Goal: Task Accomplishment & Management: Manage account settings

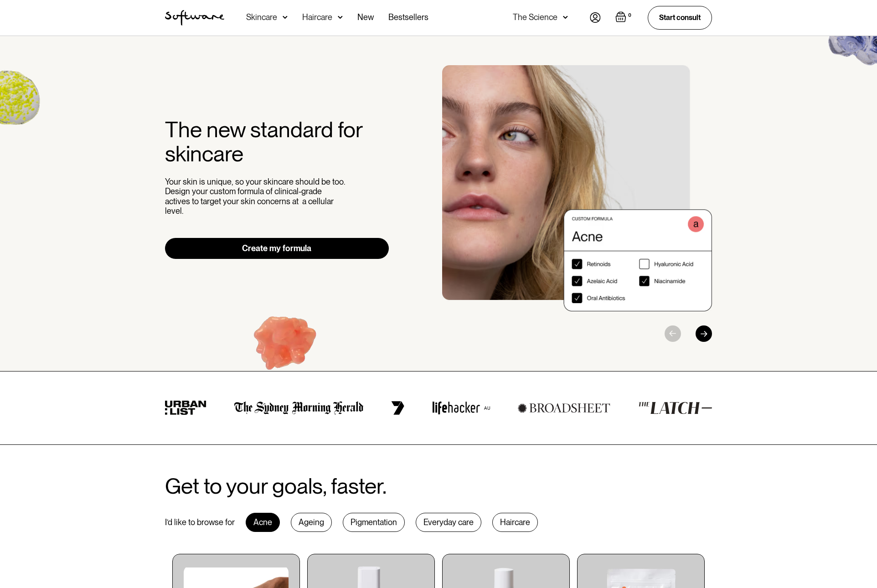
click at [619, 16] on img "Open empty cart" at bounding box center [620, 16] width 11 height 11
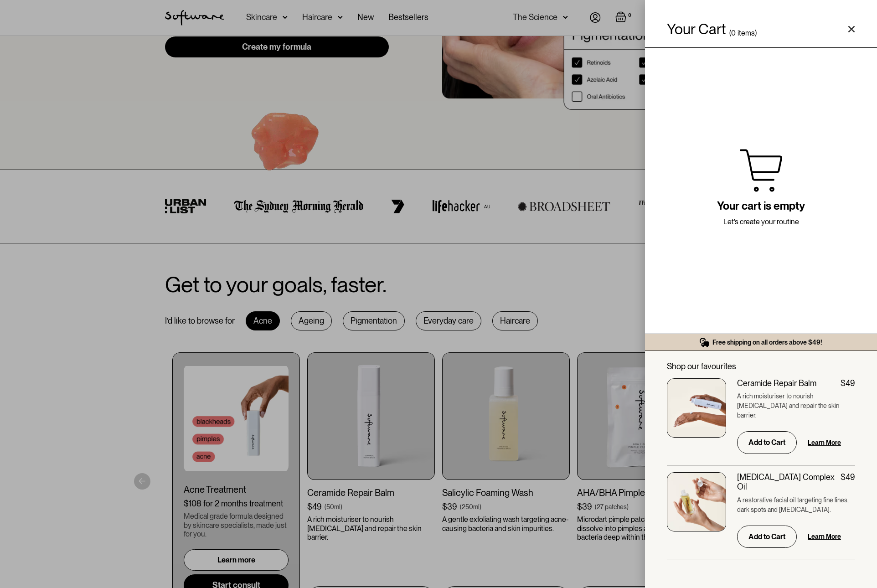
click at [847, 31] on div "Your Cart ( 0 items)" at bounding box center [761, 29] width 188 height 15
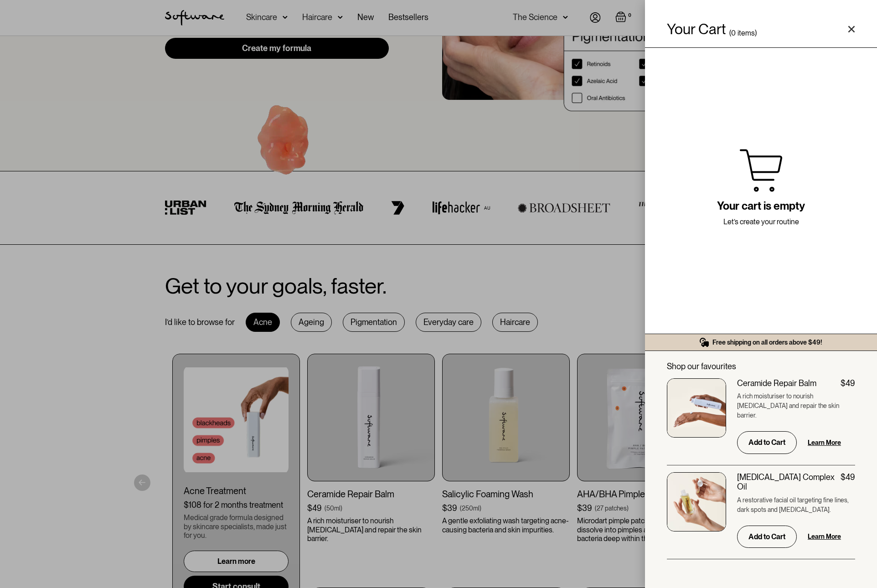
click at [848, 27] on icon "Close cart" at bounding box center [851, 29] width 7 height 7
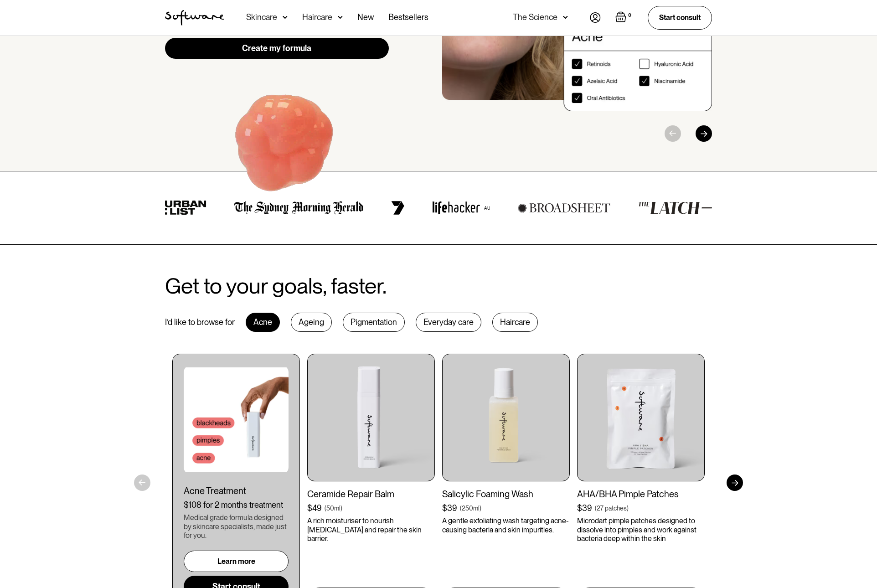
click at [598, 13] on img at bounding box center [595, 17] width 11 height 10
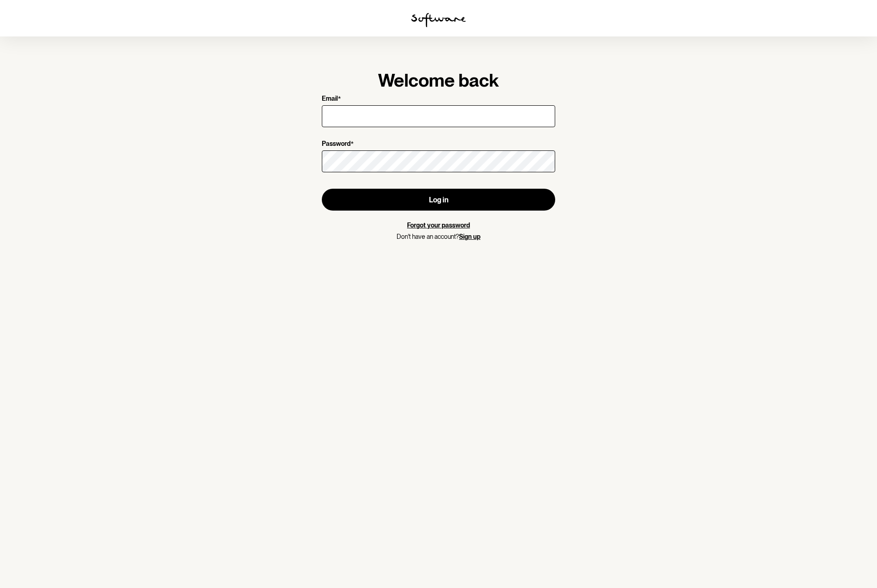
click at [423, 115] on input "Email *" at bounding box center [438, 116] width 233 height 22
type input "T"
type input "a"
type input "T"
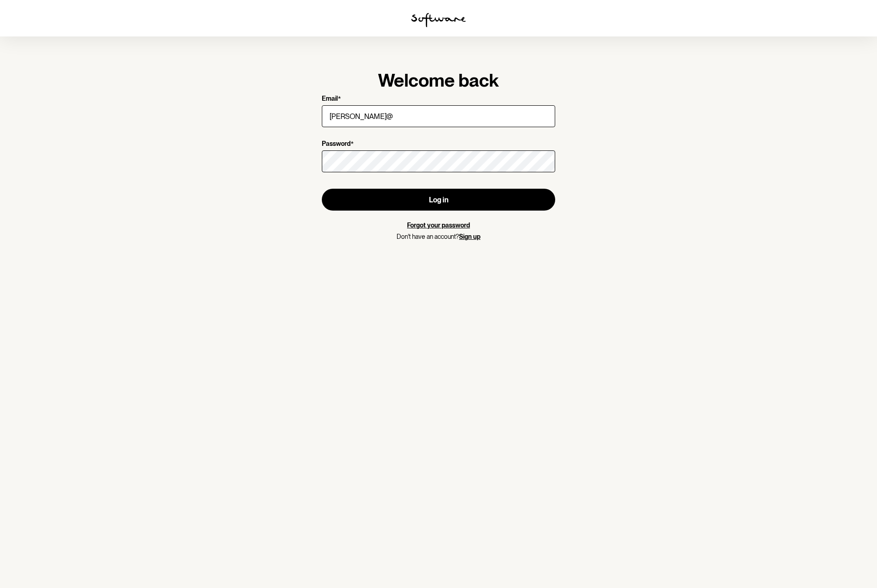
type input "[PERSON_NAME][EMAIL_ADDRESS][DOMAIN_NAME]"
click at [423, 173] on div at bounding box center [438, 162] width 233 height 26
click at [322, 189] on button "Log in" at bounding box center [438, 200] width 233 height 22
